Goal: Information Seeking & Learning: Learn about a topic

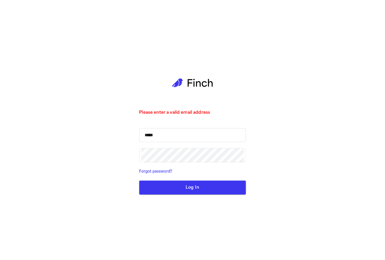
click at [198, 134] on input "*****" at bounding box center [192, 135] width 103 height 14
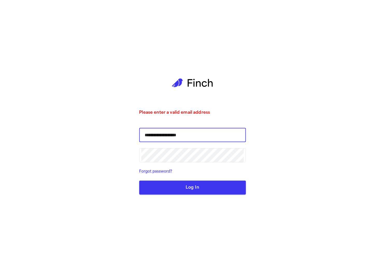
type input "**********"
click at [139, 181] on button "Log In" at bounding box center [192, 188] width 107 height 14
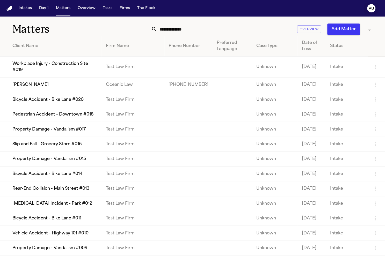
click at [373, 9] on text "AU" at bounding box center [371, 9] width 5 height 4
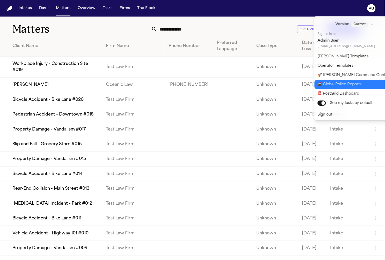
click at [353, 83] on button "🚔 Global Police Reports" at bounding box center [358, 84] width 86 height 9
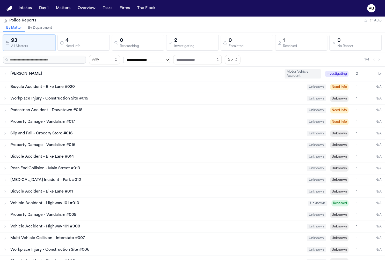
click at [77, 18] on div "Police Reports Auto" at bounding box center [192, 20] width 379 height 5
click at [76, 18] on div "Police Reports Auto" at bounding box center [192, 20] width 379 height 5
click at [194, 46] on div "Investigating" at bounding box center [195, 47] width 42 height 4
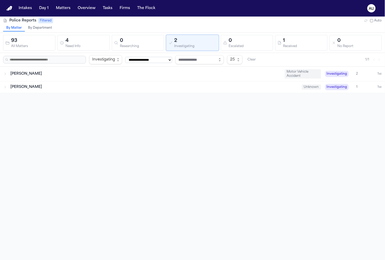
click at [77, 45] on div "Need Info" at bounding box center [86, 47] width 42 height 4
click at [28, 42] on div "93" at bounding box center [32, 40] width 42 height 7
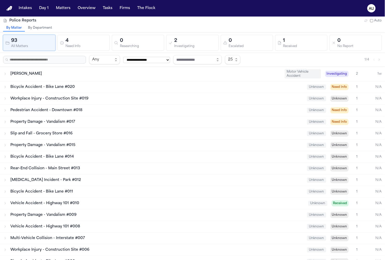
click at [116, 85] on div "Bicycle Accident - Bike Lane #020" at bounding box center [156, 87] width 293 height 5
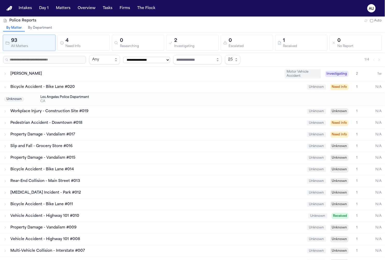
click at [116, 85] on div "Bicycle Accident - Bike Lane #020" at bounding box center [156, 87] width 293 height 5
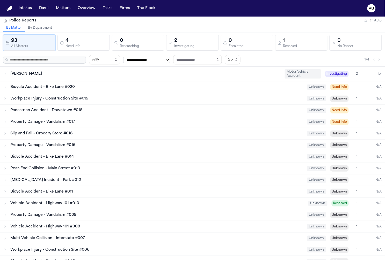
click at [116, 85] on div "Bicycle Accident - Bike Lane #020" at bounding box center [156, 87] width 293 height 5
